Goal: Task Accomplishment & Management: Manage account settings

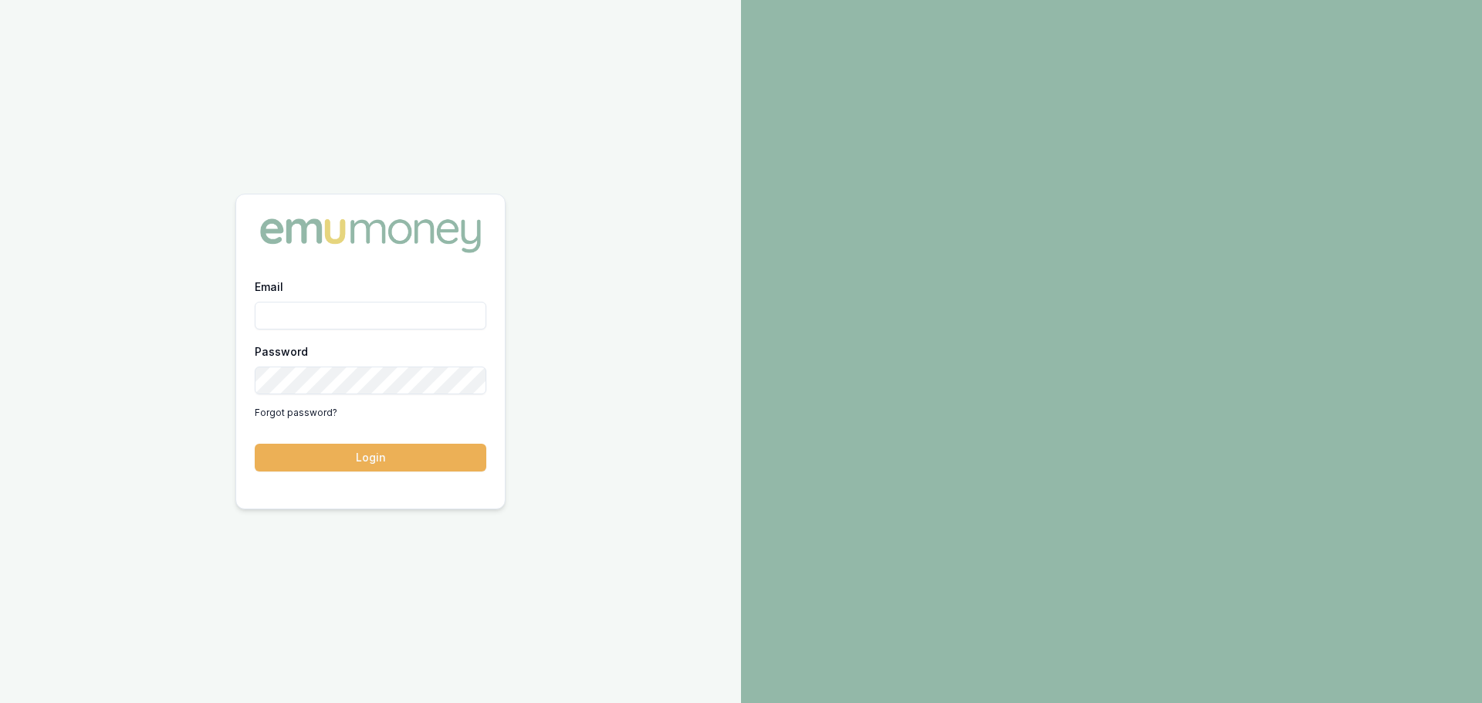
type input "[PERSON_NAME][EMAIL_ADDRESS][PERSON_NAME][DOMAIN_NAME]"
click at [375, 458] on button "Login" at bounding box center [371, 458] width 232 height 28
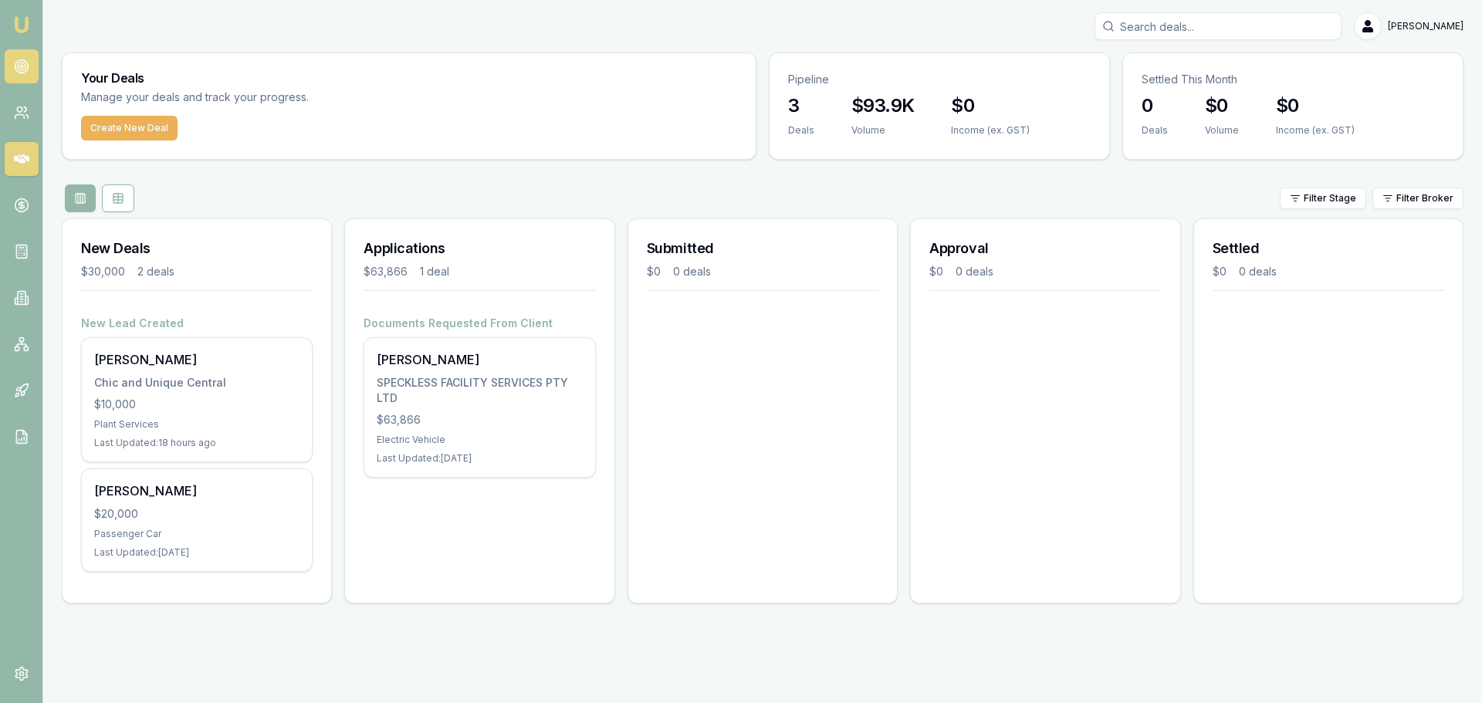
click at [25, 63] on icon at bounding box center [21, 66] width 15 height 15
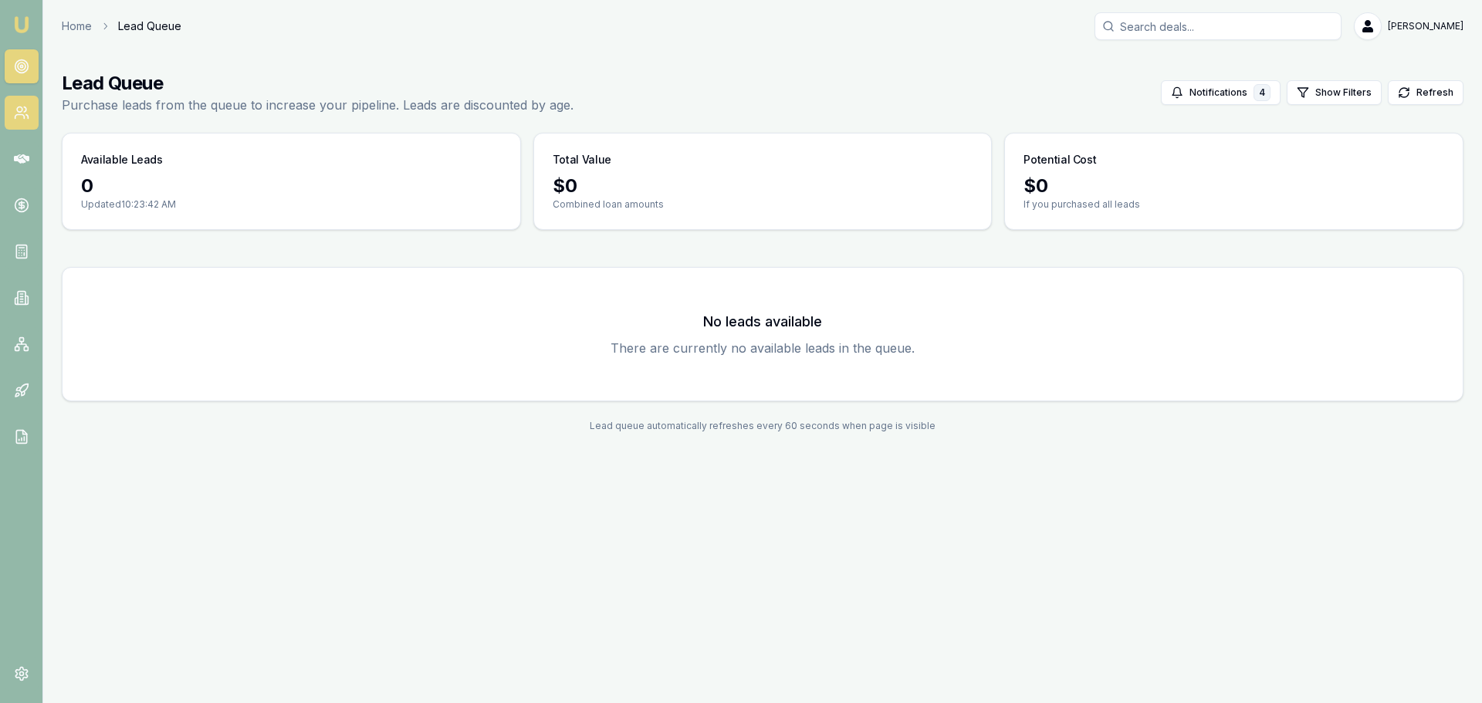
click at [22, 112] on icon at bounding box center [21, 112] width 15 height 15
